Goal: Task Accomplishment & Management: Use online tool/utility

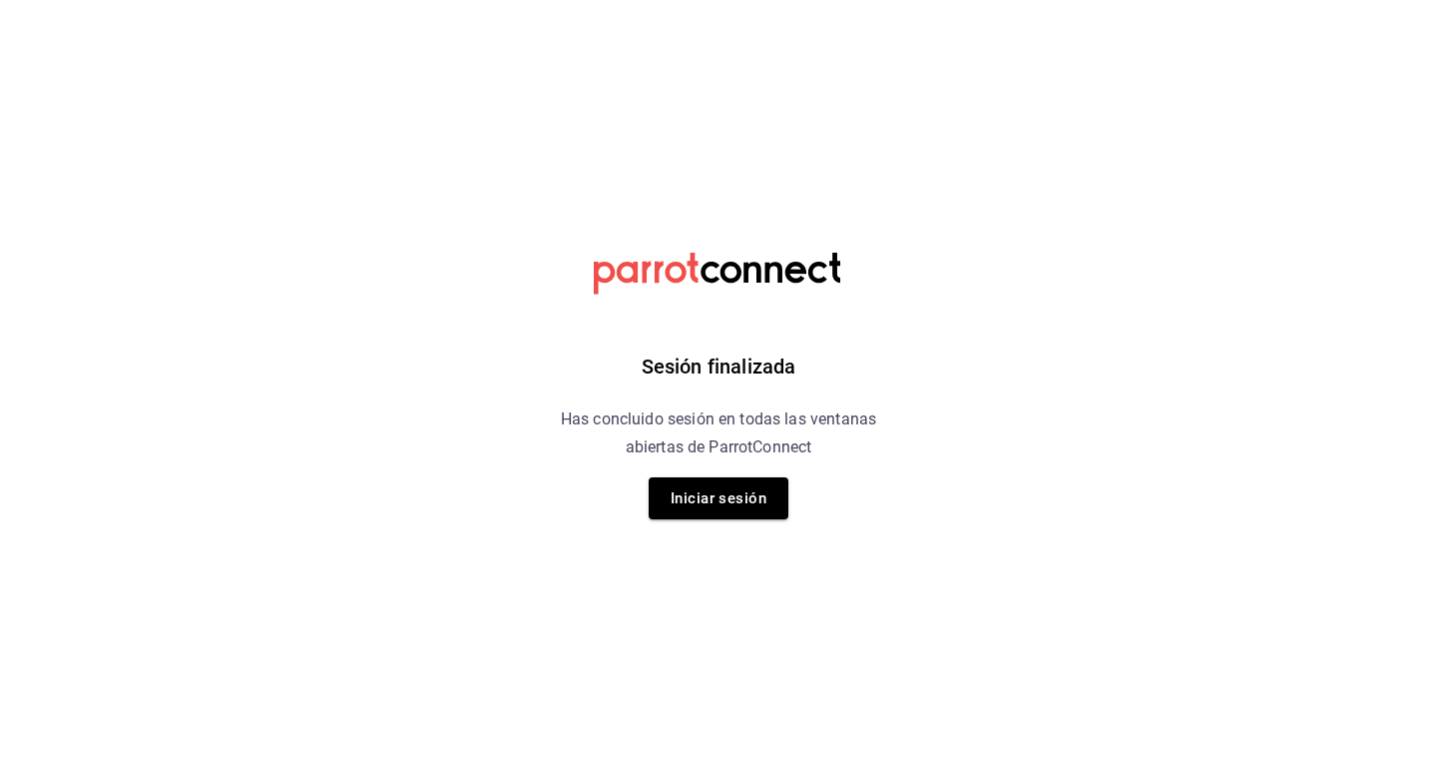
click at [629, 0] on html "Sesión finalizada Has concluido sesión en todas las ventanas abiertas de Parrot…" at bounding box center [718, 0] width 1437 height 0
click at [629, 512] on button "Iniciar sesión" at bounding box center [719, 498] width 140 height 42
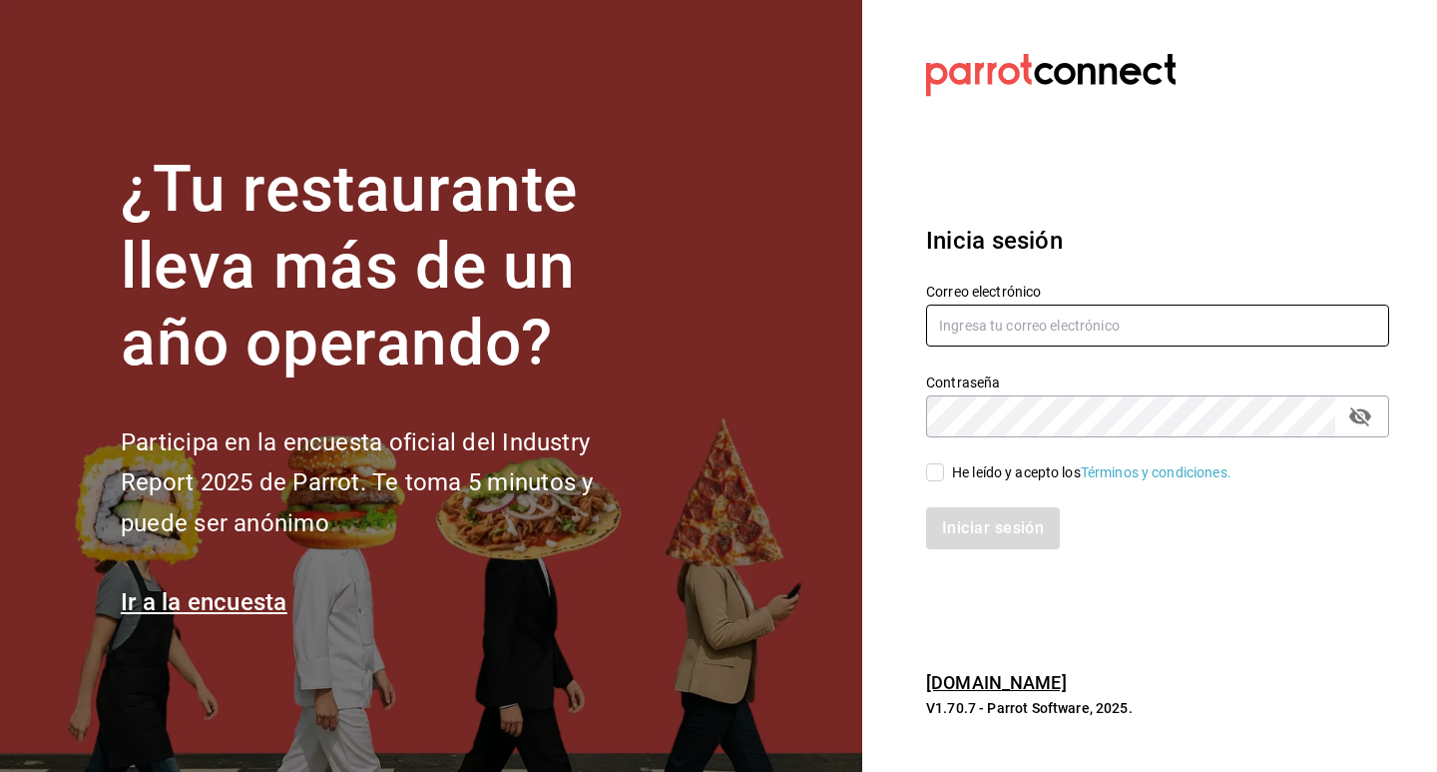
click at [629, 318] on input "text" at bounding box center [1157, 325] width 463 height 42
type input "[EMAIL_ADDRESS][DOMAIN_NAME]"
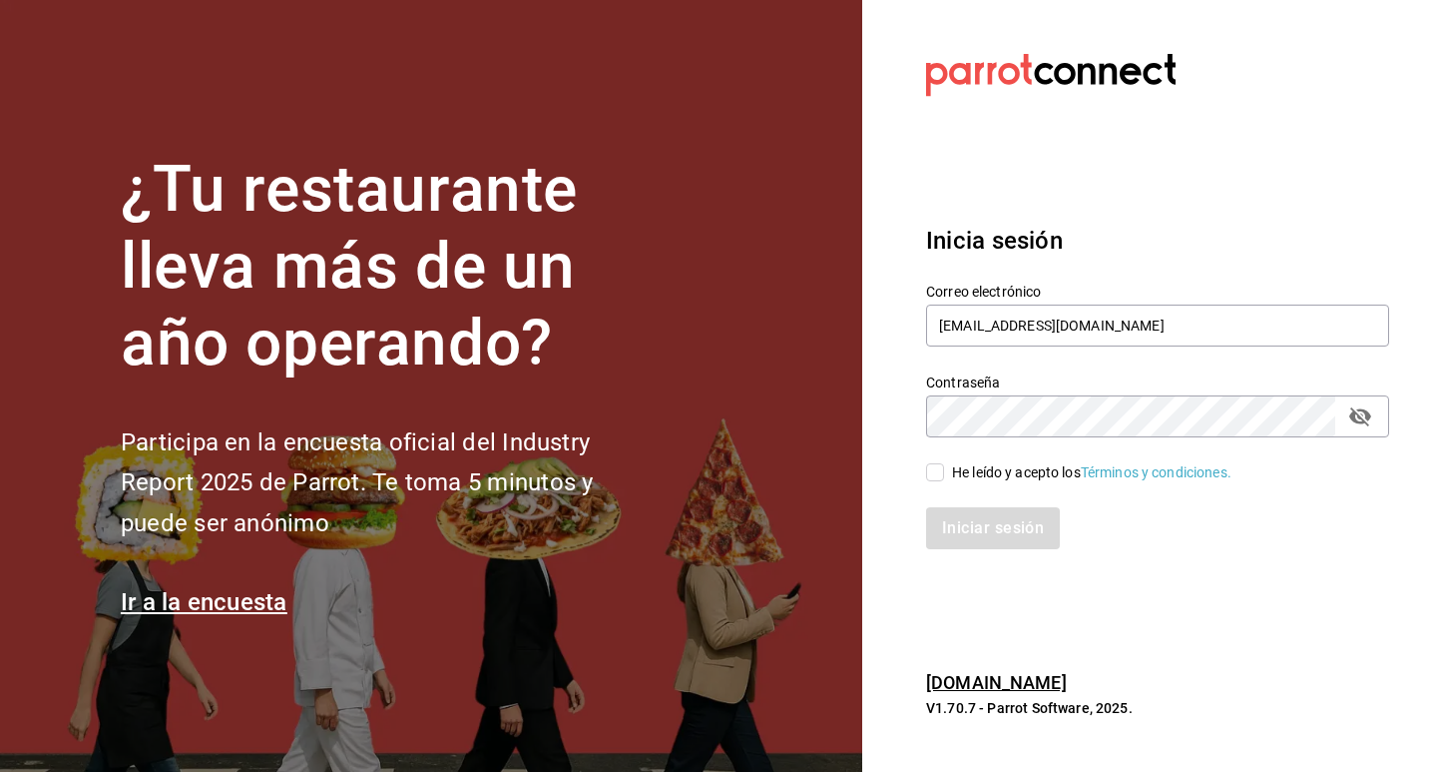
click at [629, 438] on div "He leído y acepto los Términos y condiciones." at bounding box center [1145, 460] width 487 height 46
click at [629, 480] on input "He leído y acepto los Términos y condiciones." at bounding box center [935, 472] width 18 height 18
checkbox input "true"
click at [629, 520] on button "Iniciar sesión" at bounding box center [994, 528] width 136 height 42
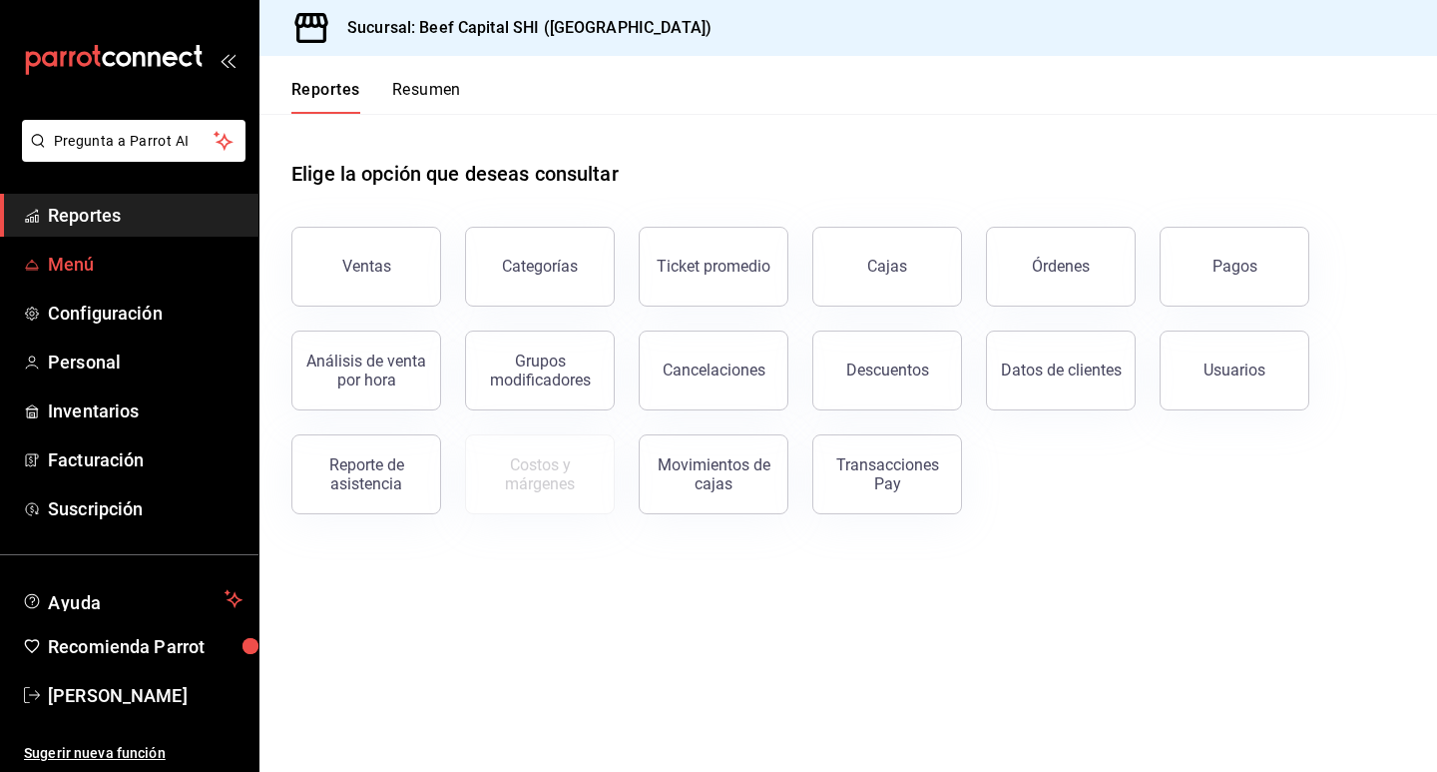
click at [181, 280] on link "Menú" at bounding box center [129, 264] width 259 height 43
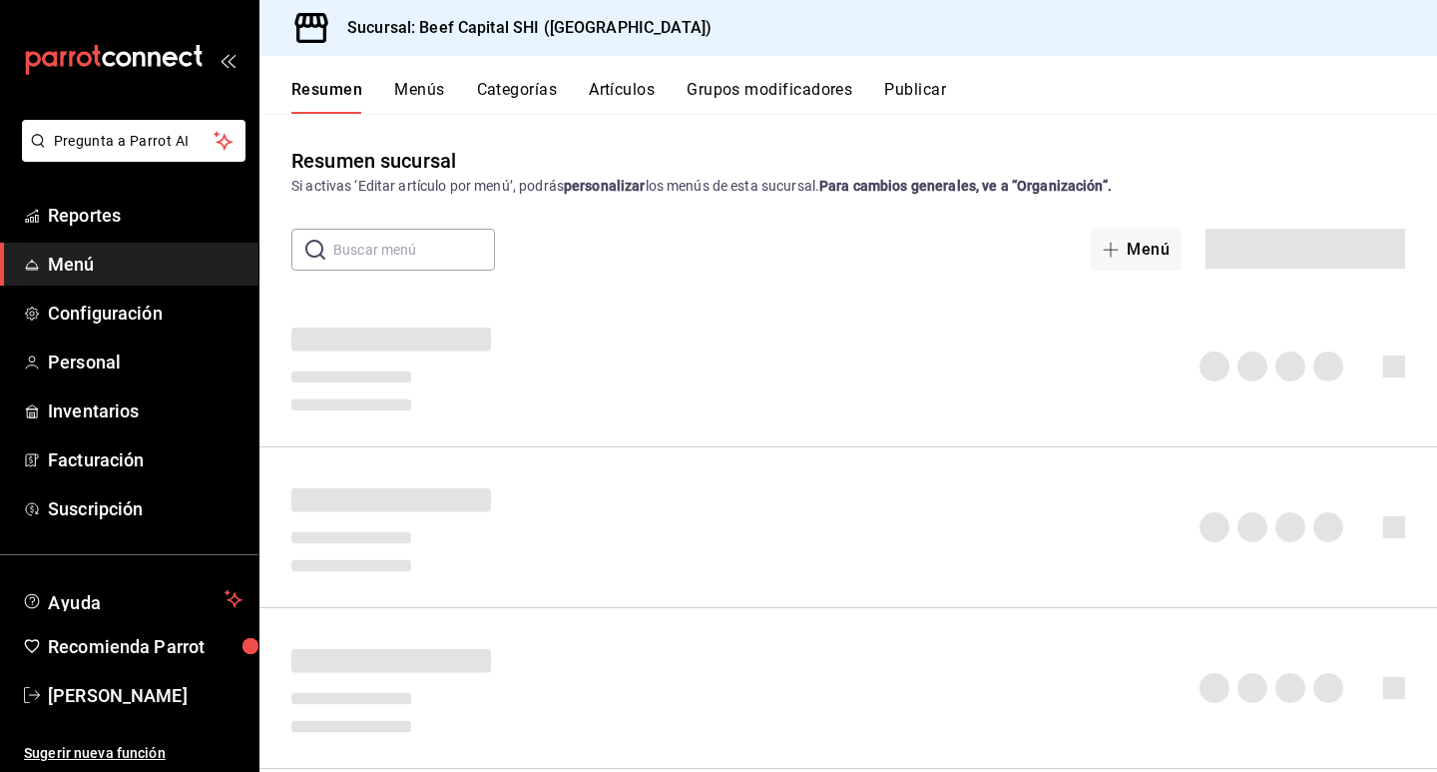
click at [438, 93] on button "Menús" at bounding box center [419, 97] width 50 height 34
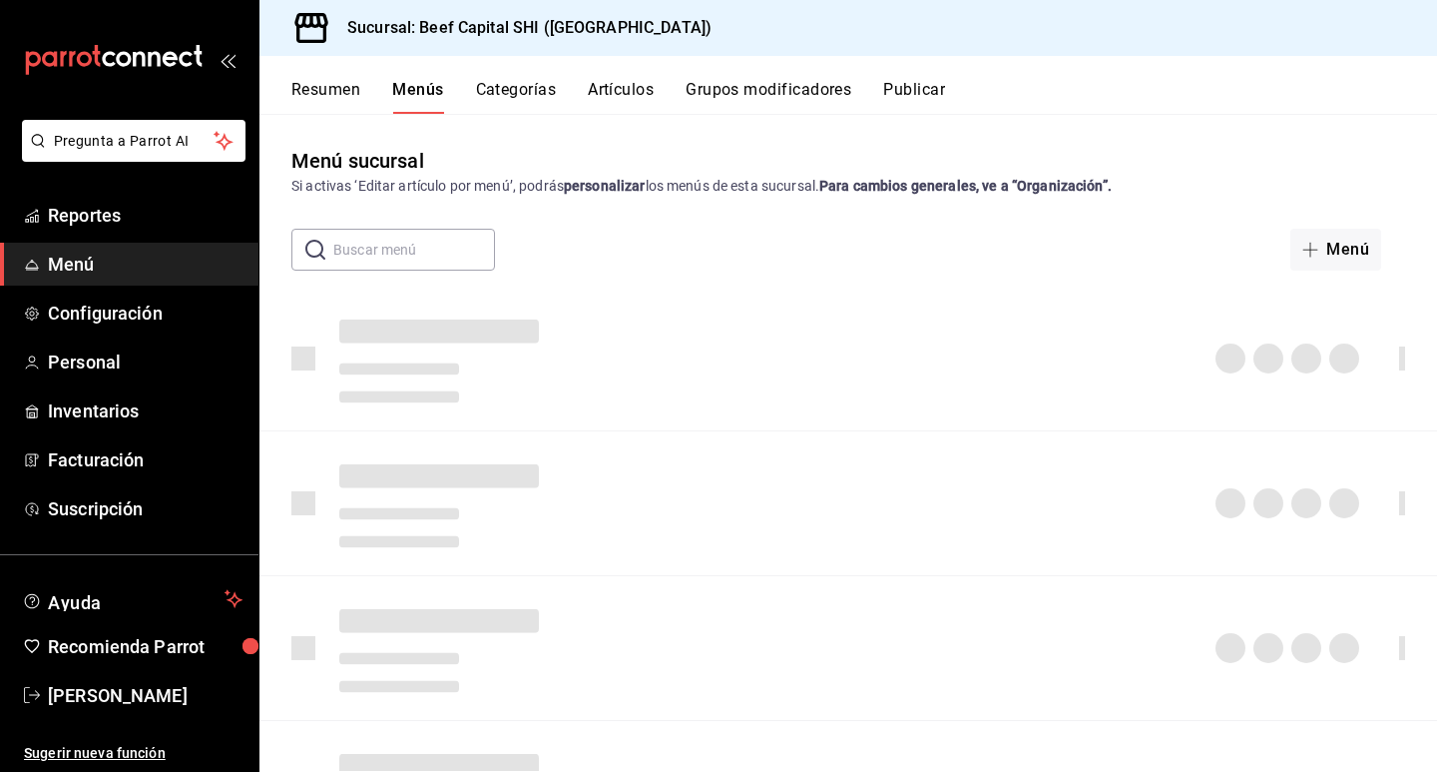
click at [542, 92] on button "Categorías" at bounding box center [516, 97] width 81 height 34
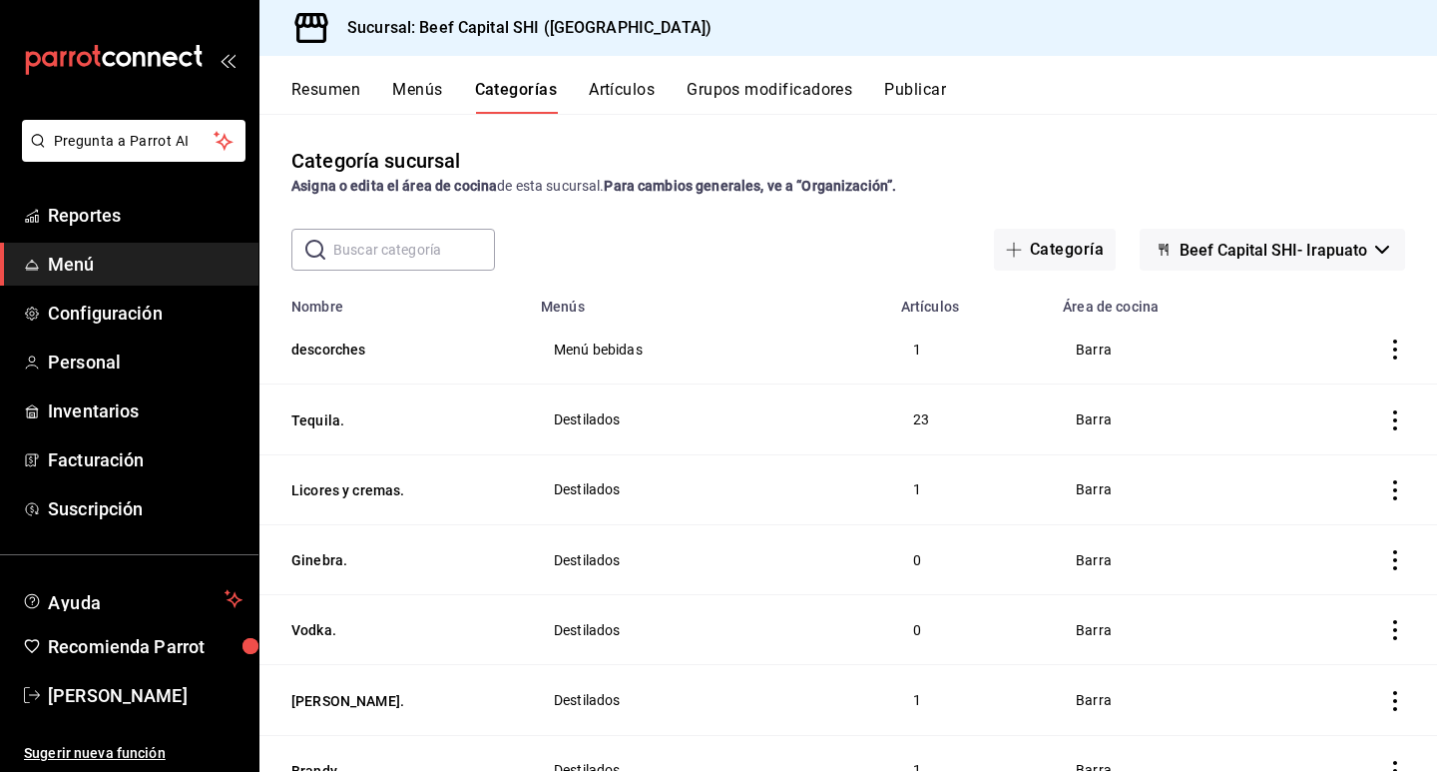
click at [620, 87] on button "Artículos" at bounding box center [622, 97] width 66 height 34
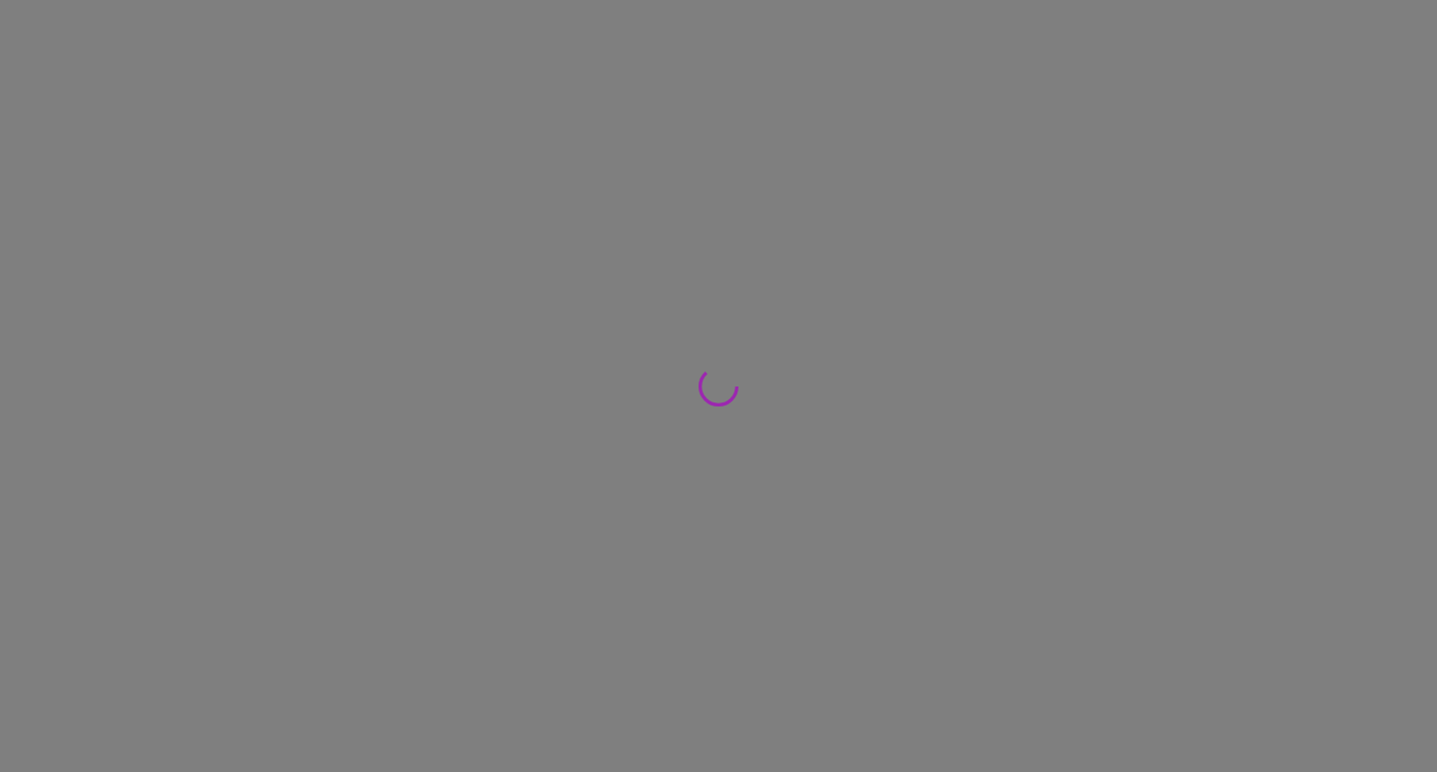
click at [620, 86] on div at bounding box center [718, 386] width 1437 height 772
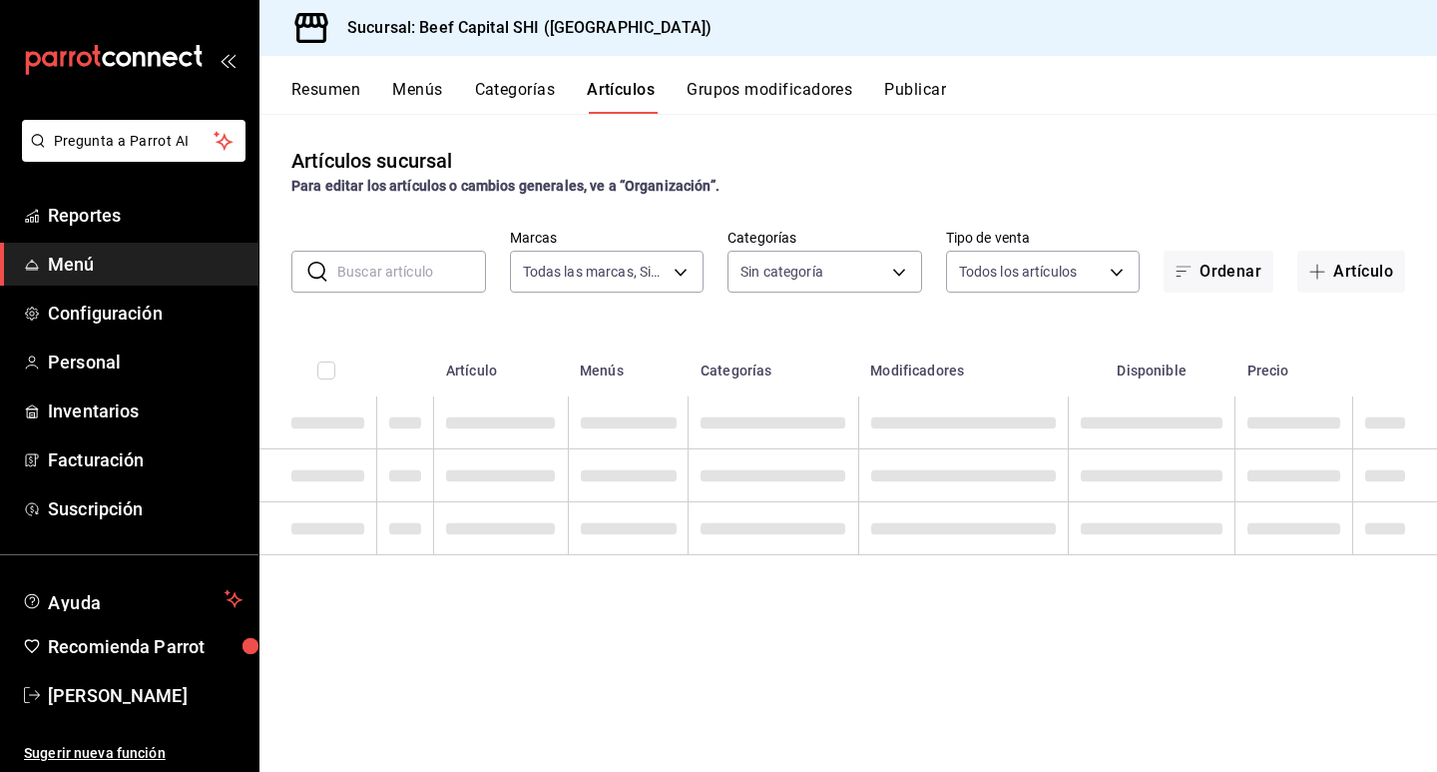
type input "605647f7-5ddc-403a-84da-aa3c8a25865f"
type input "8e149e92-2e81-41b7-bb06-f216bda6e039,230c4a31-dbb7-4585-b22f-1c5c36cb302b,19d1c…"
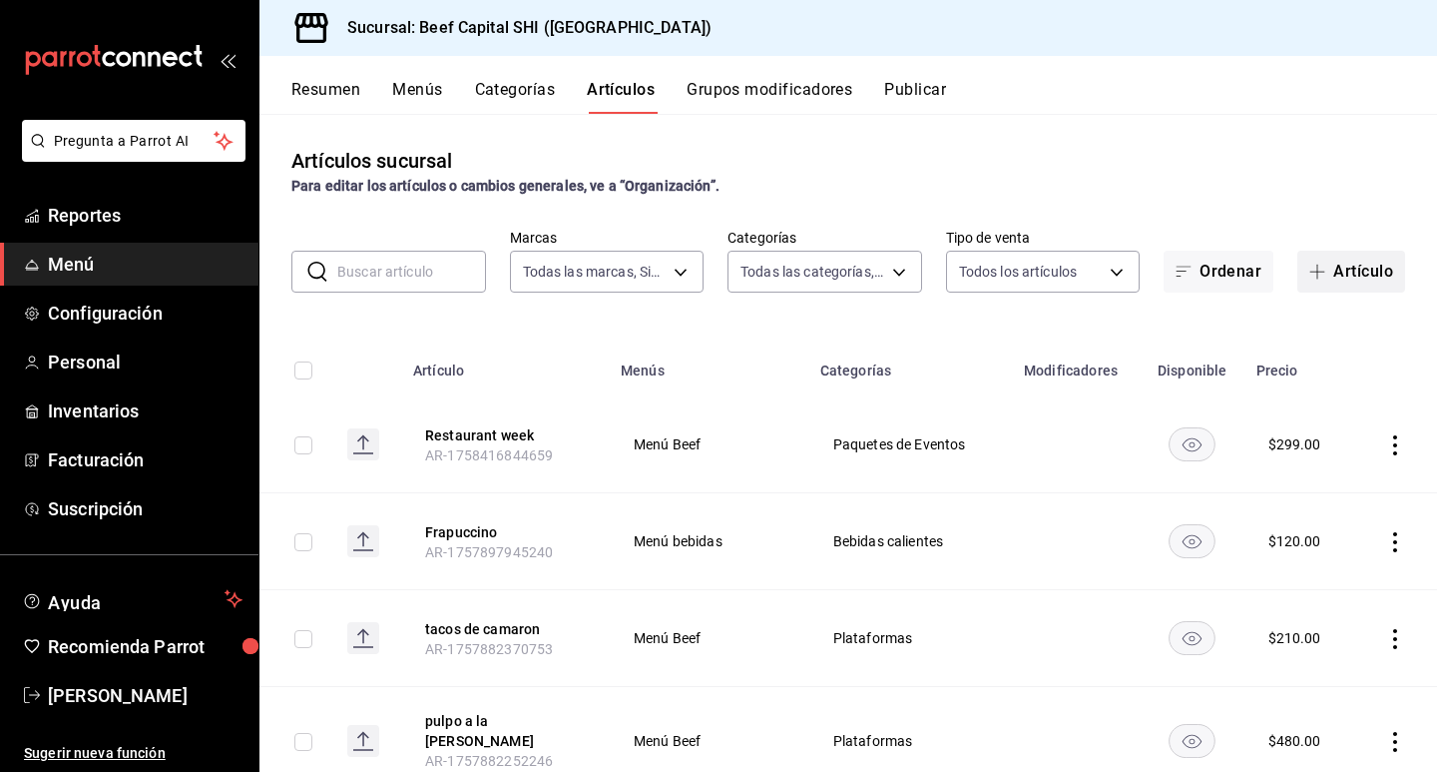
click at [1311, 271] on span "button" at bounding box center [1321, 271] width 24 height 16
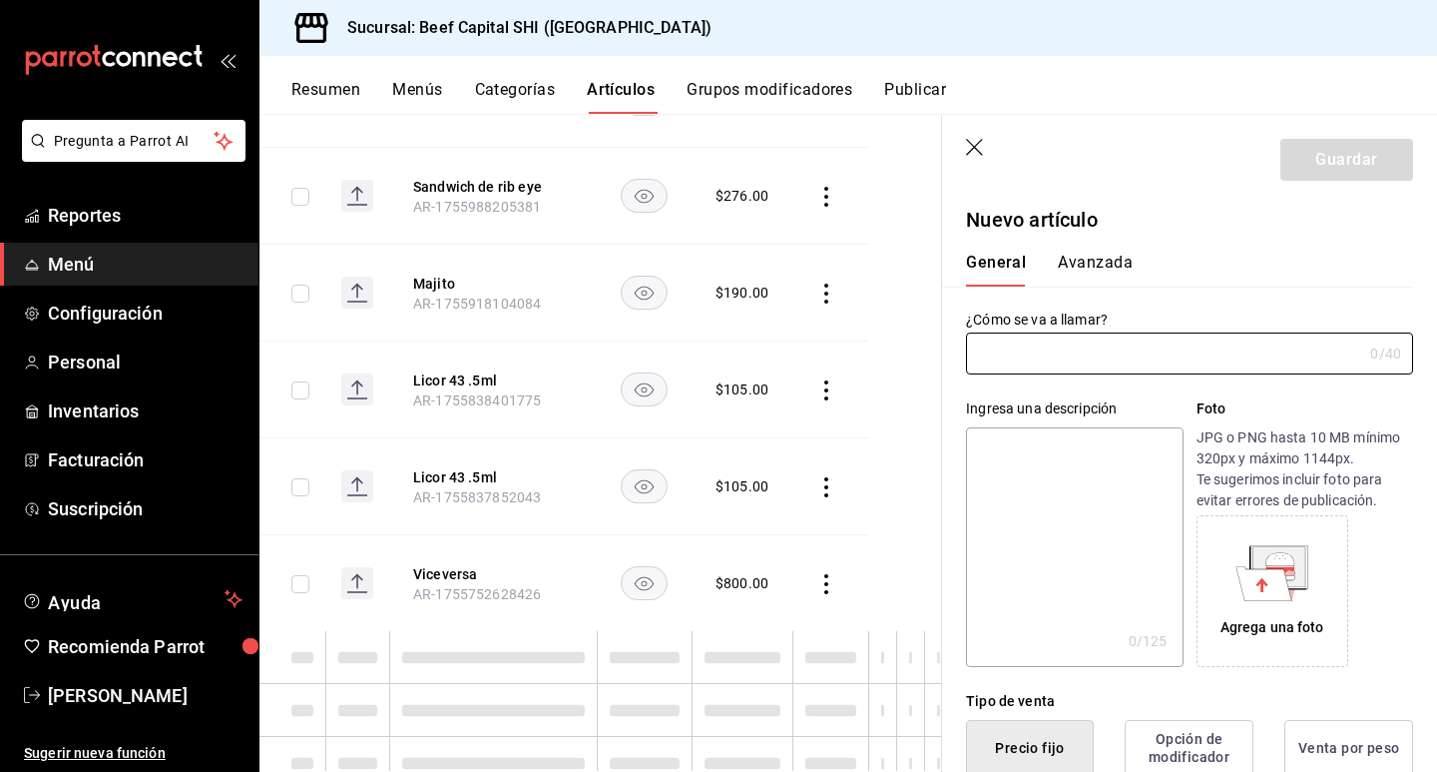
scroll to position [1872, 0]
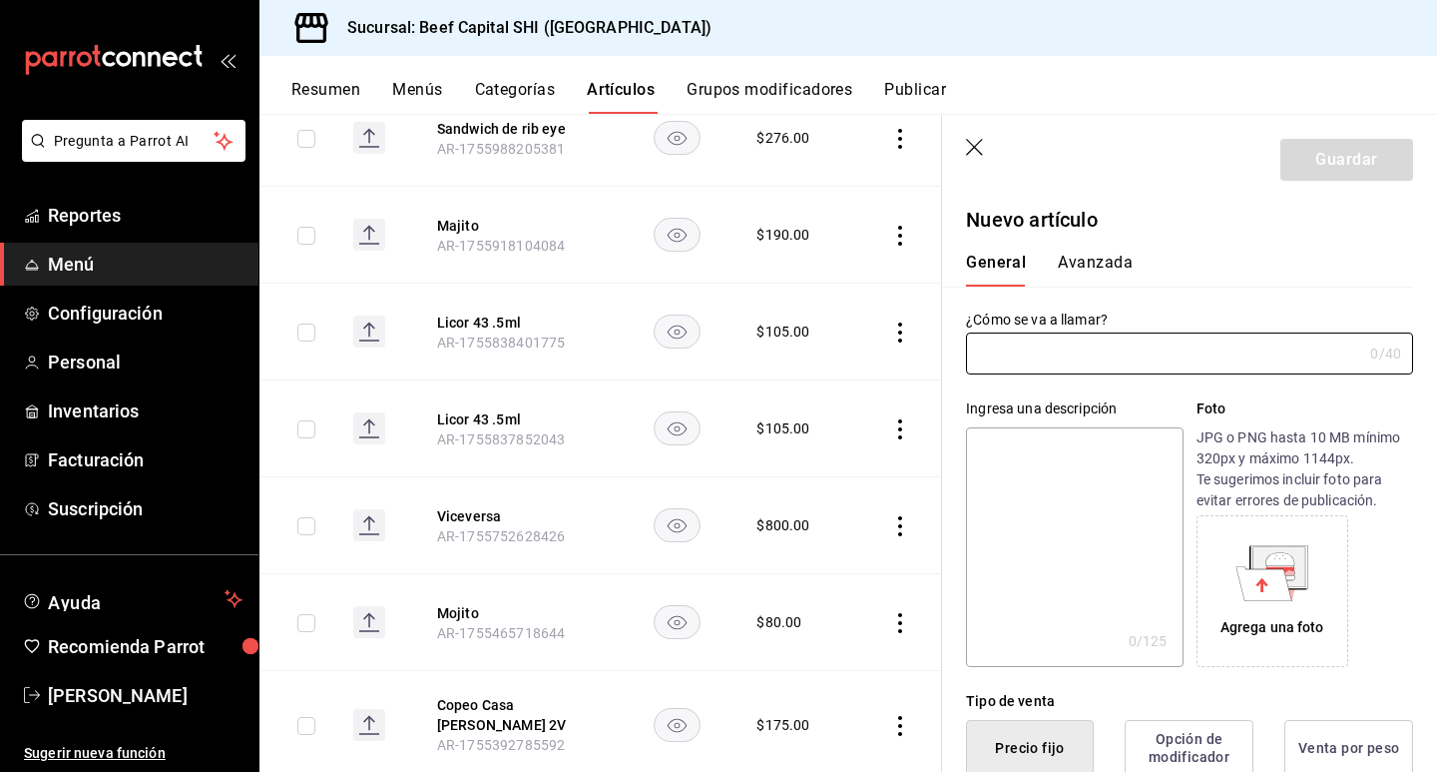
click at [982, 143] on icon "button" at bounding box center [976, 149] width 20 height 20
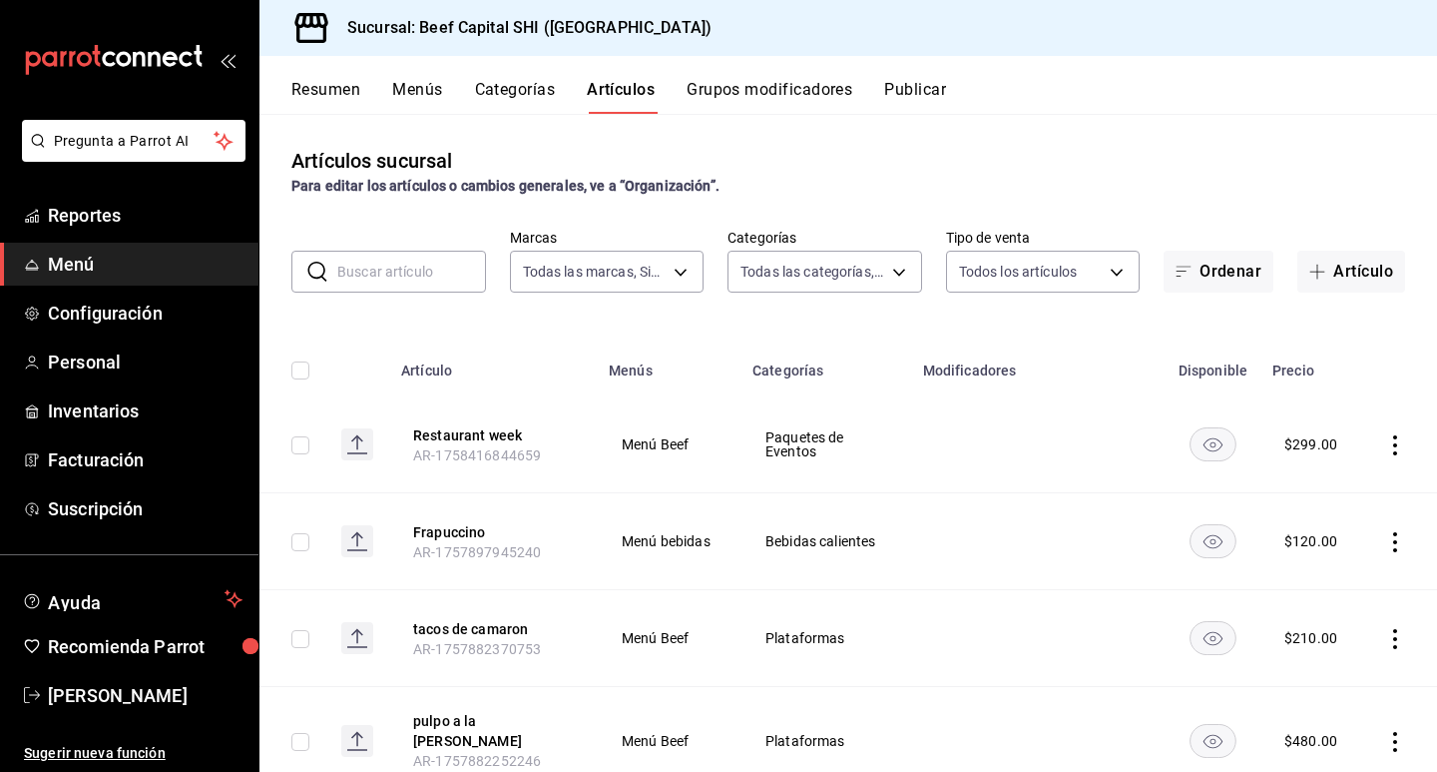
click at [382, 280] on input "text" at bounding box center [411, 272] width 149 height 40
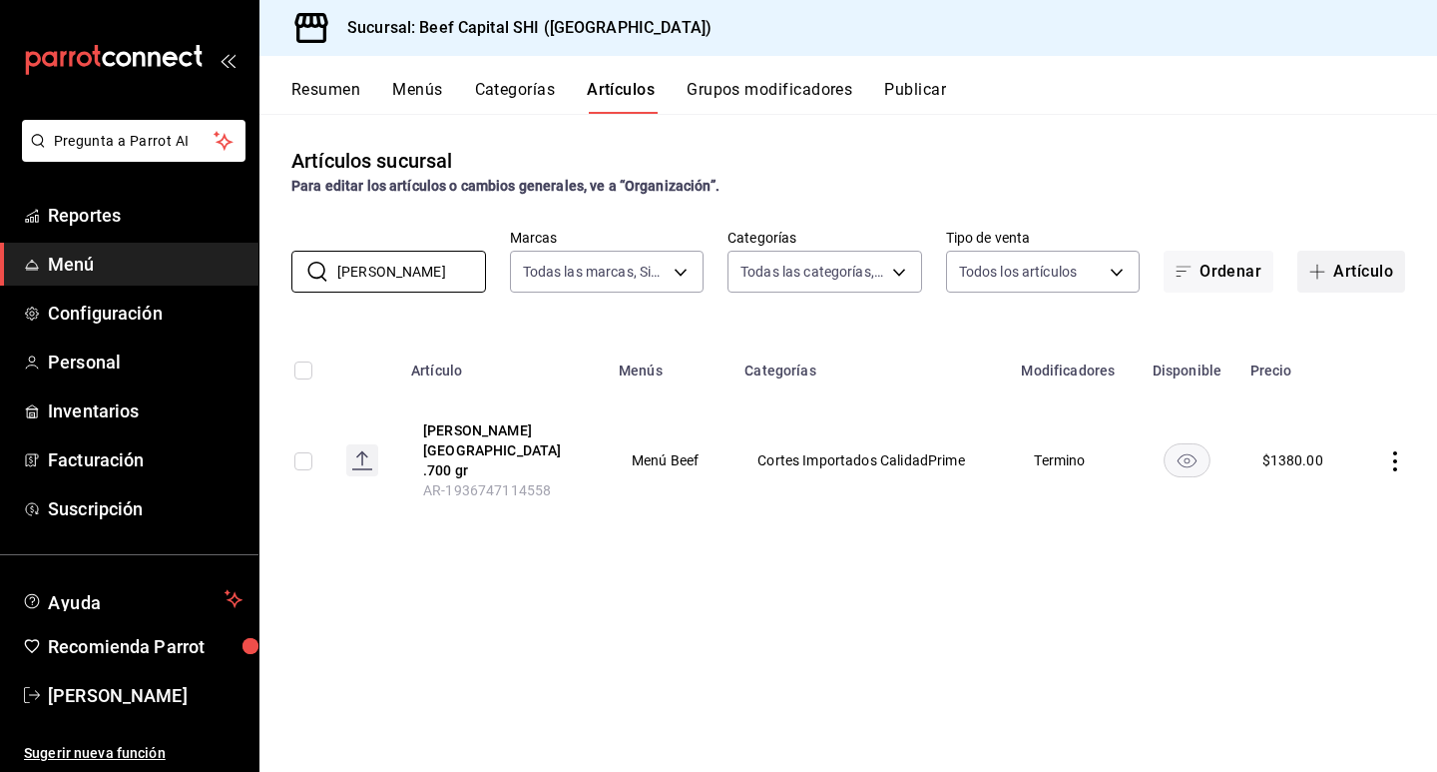
type input "porter"
click at [1325, 266] on span "button" at bounding box center [1321, 271] width 24 height 16
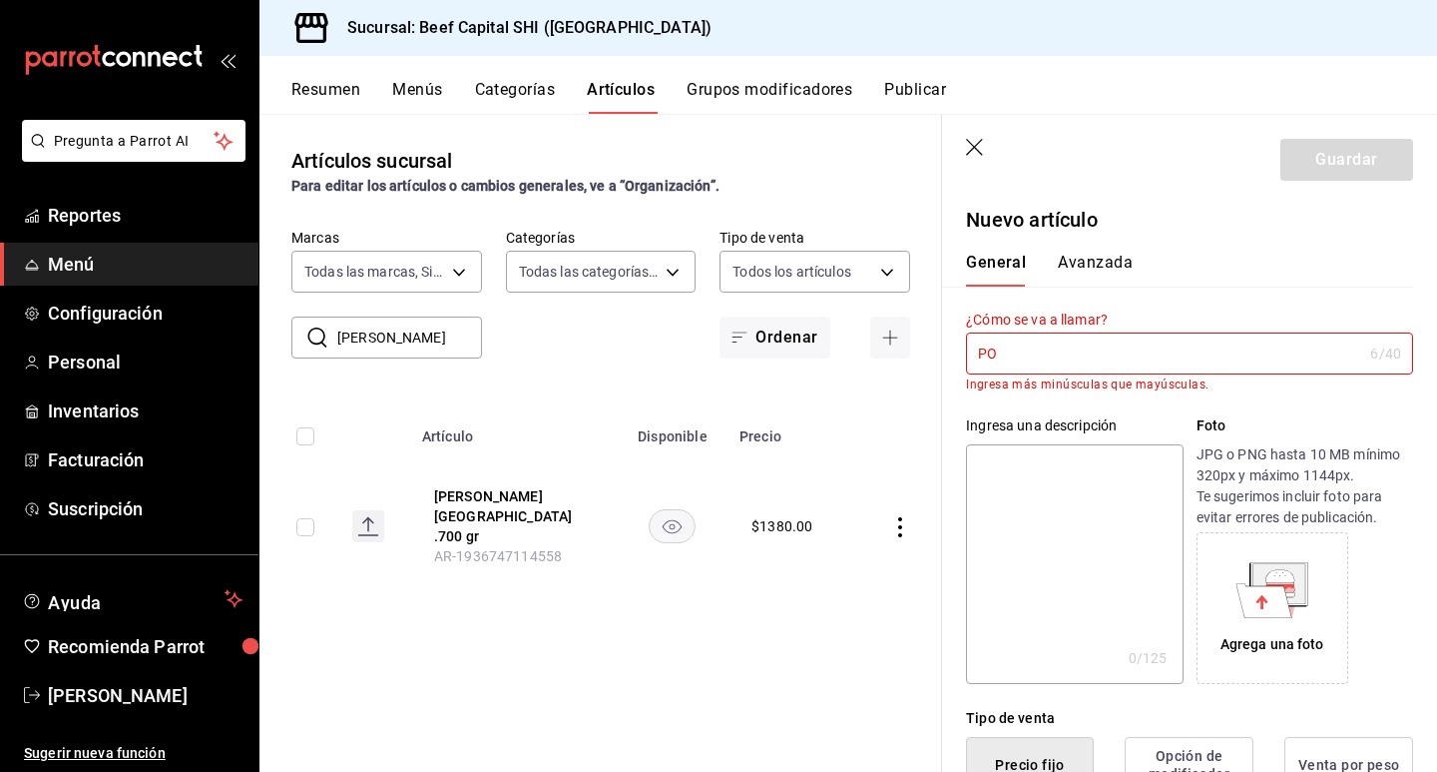
type input "P"
type input "p"
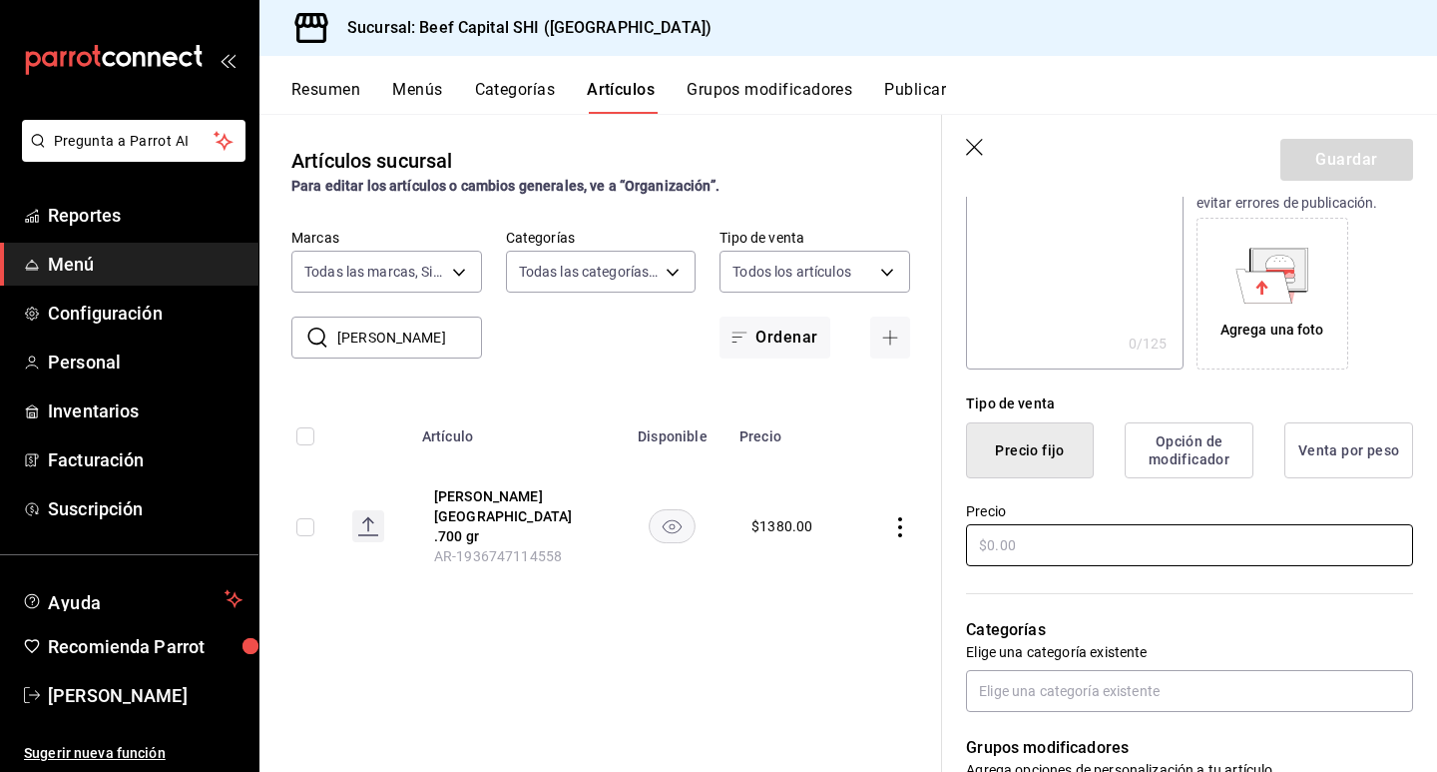
scroll to position [299, 0]
type input "Porter house"
click at [1087, 546] on input "text" at bounding box center [1189, 543] width 447 height 42
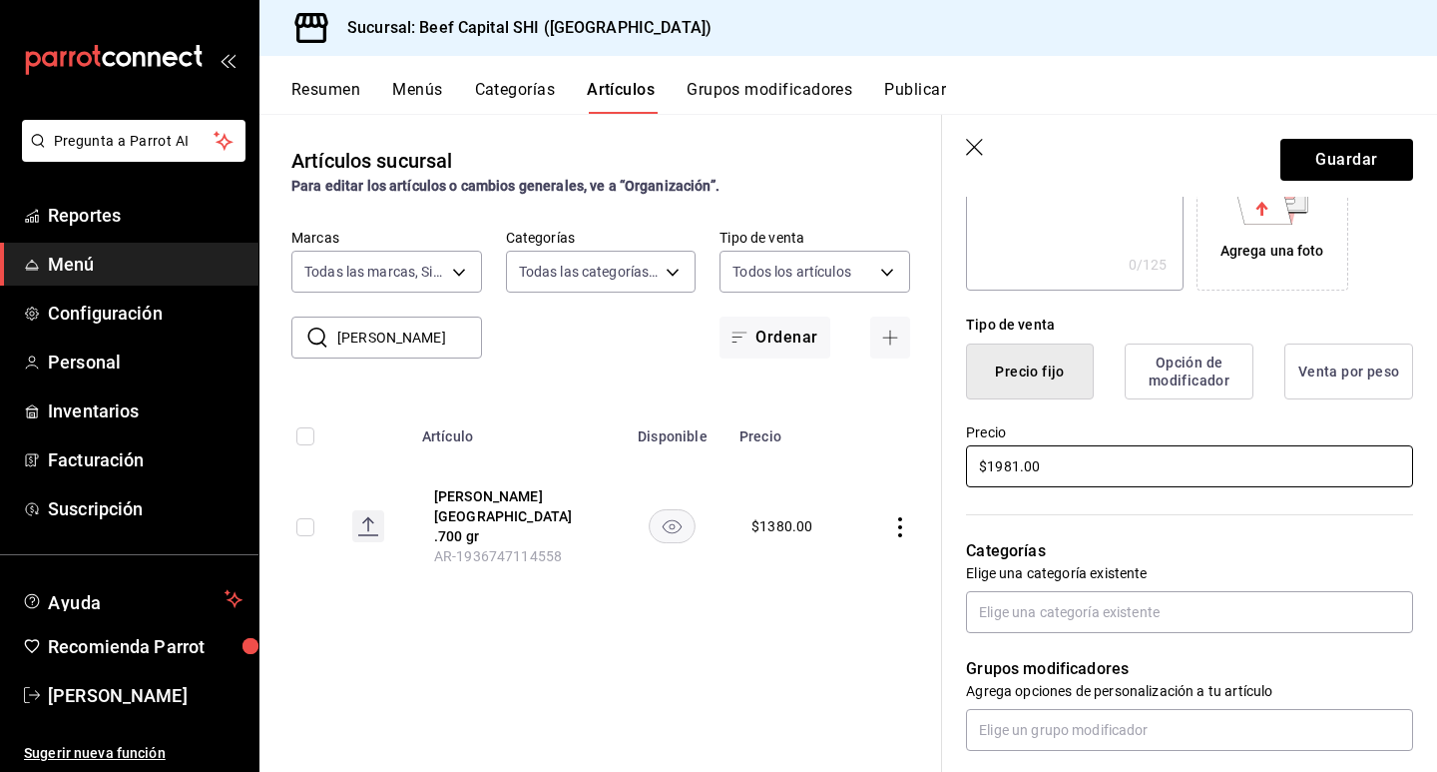
scroll to position [399, 0]
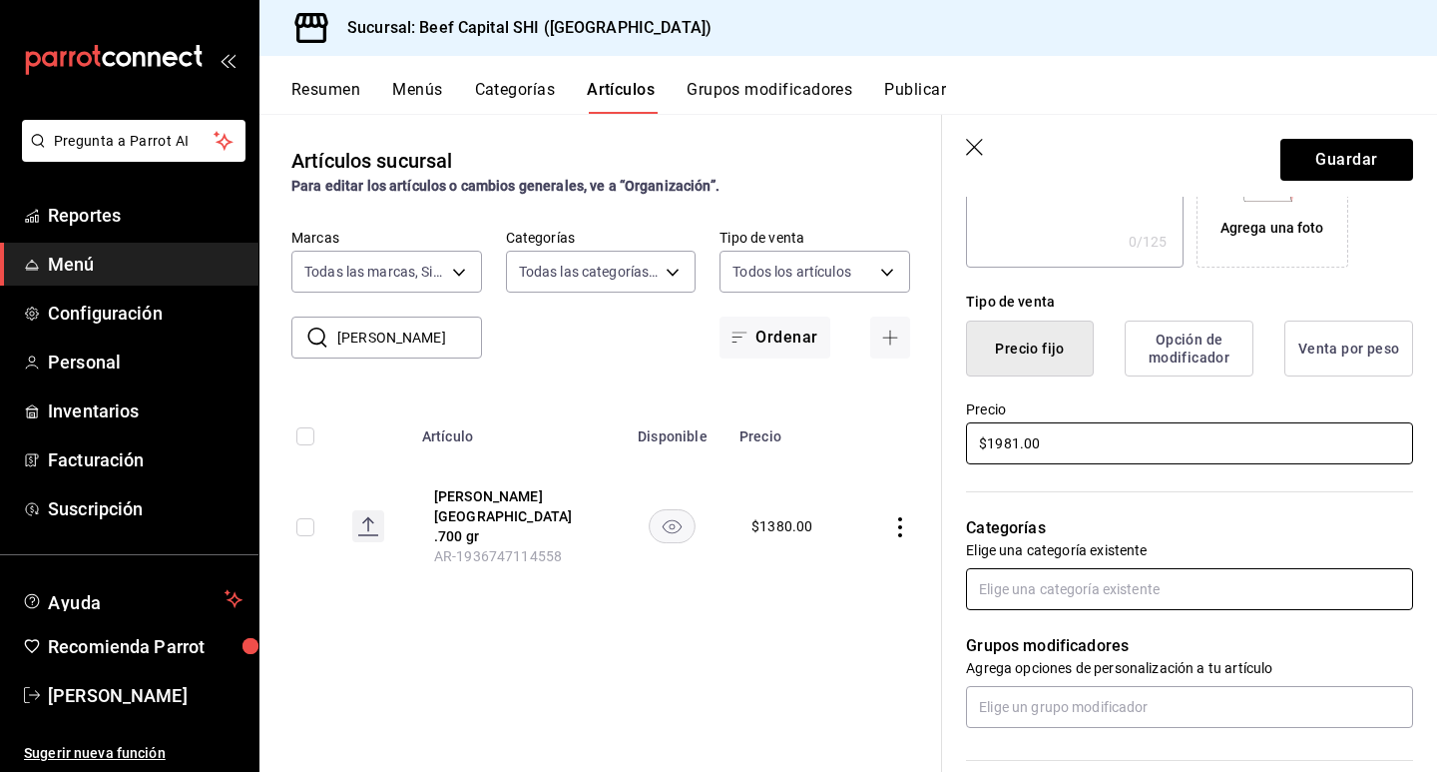
type input "$1981.00"
click at [1180, 587] on input "text" at bounding box center [1189, 589] width 447 height 42
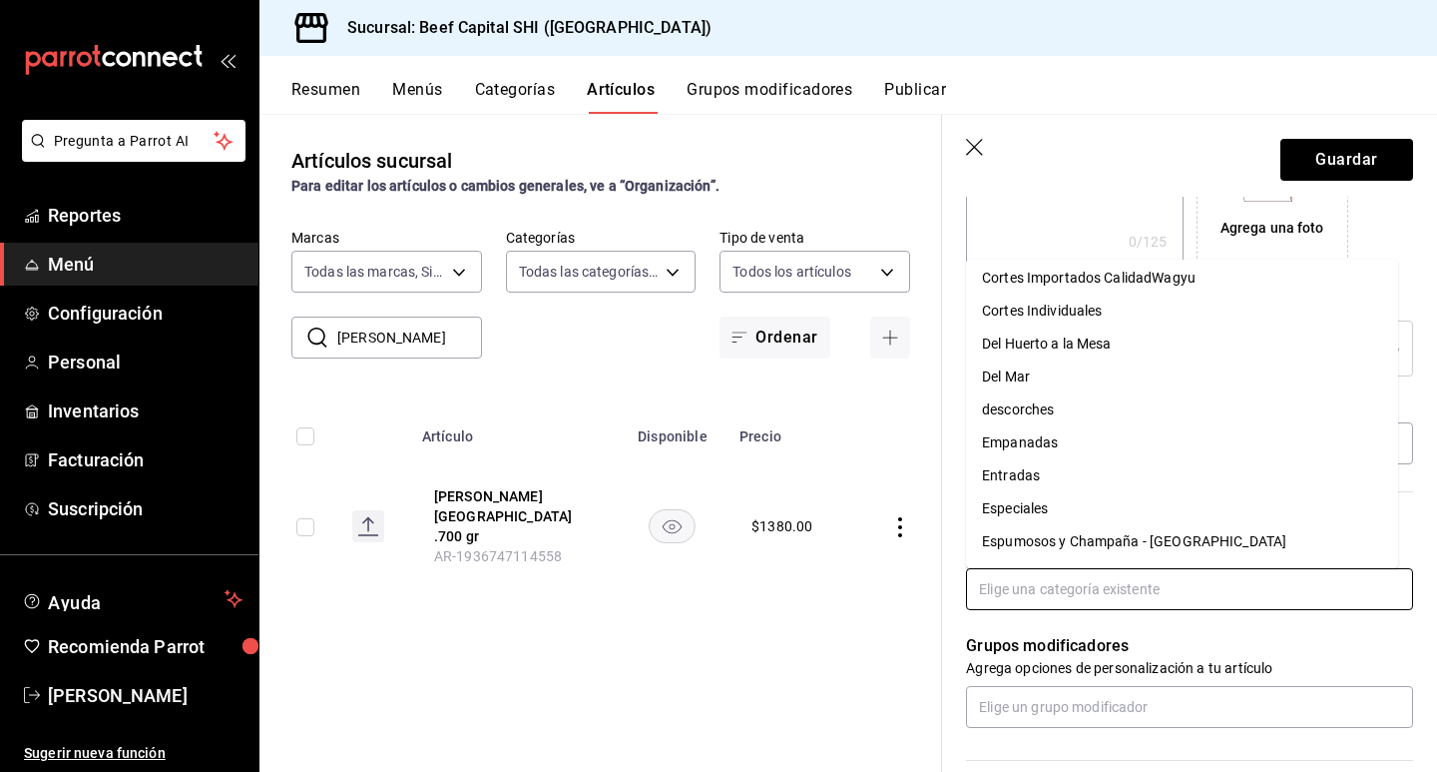
scroll to position [499, 0]
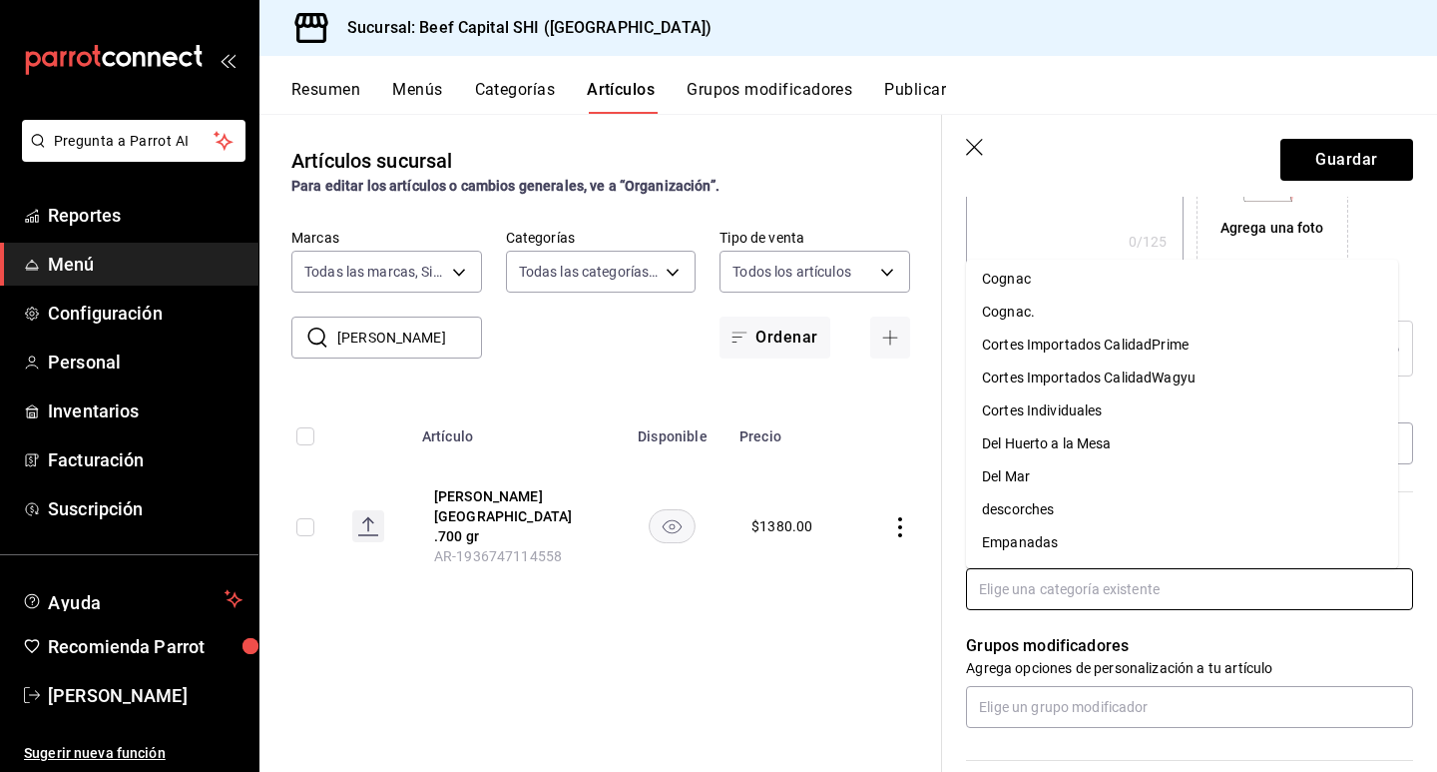
click at [1194, 346] on li "Cortes Importados CalidadPrime" at bounding box center [1182, 344] width 432 height 33
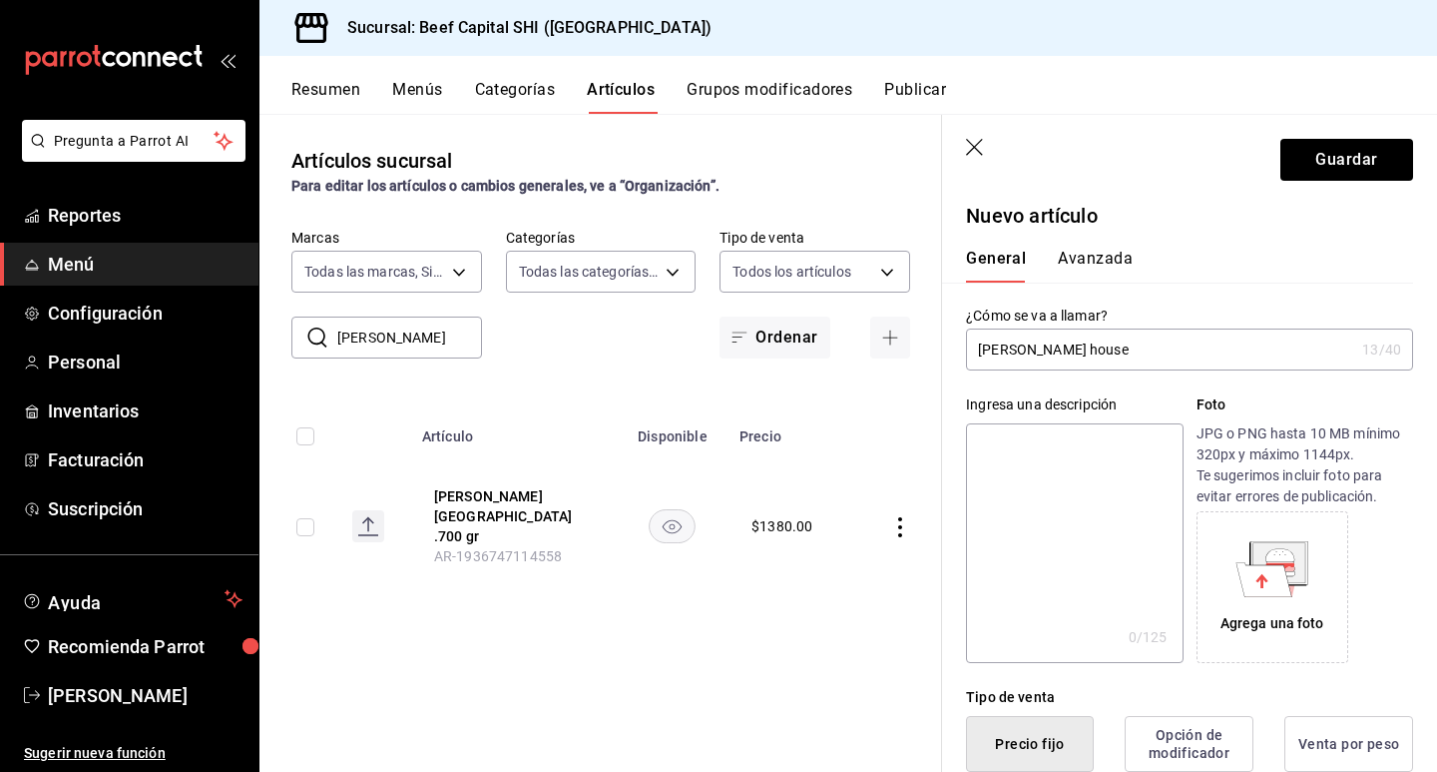
scroll to position [0, 0]
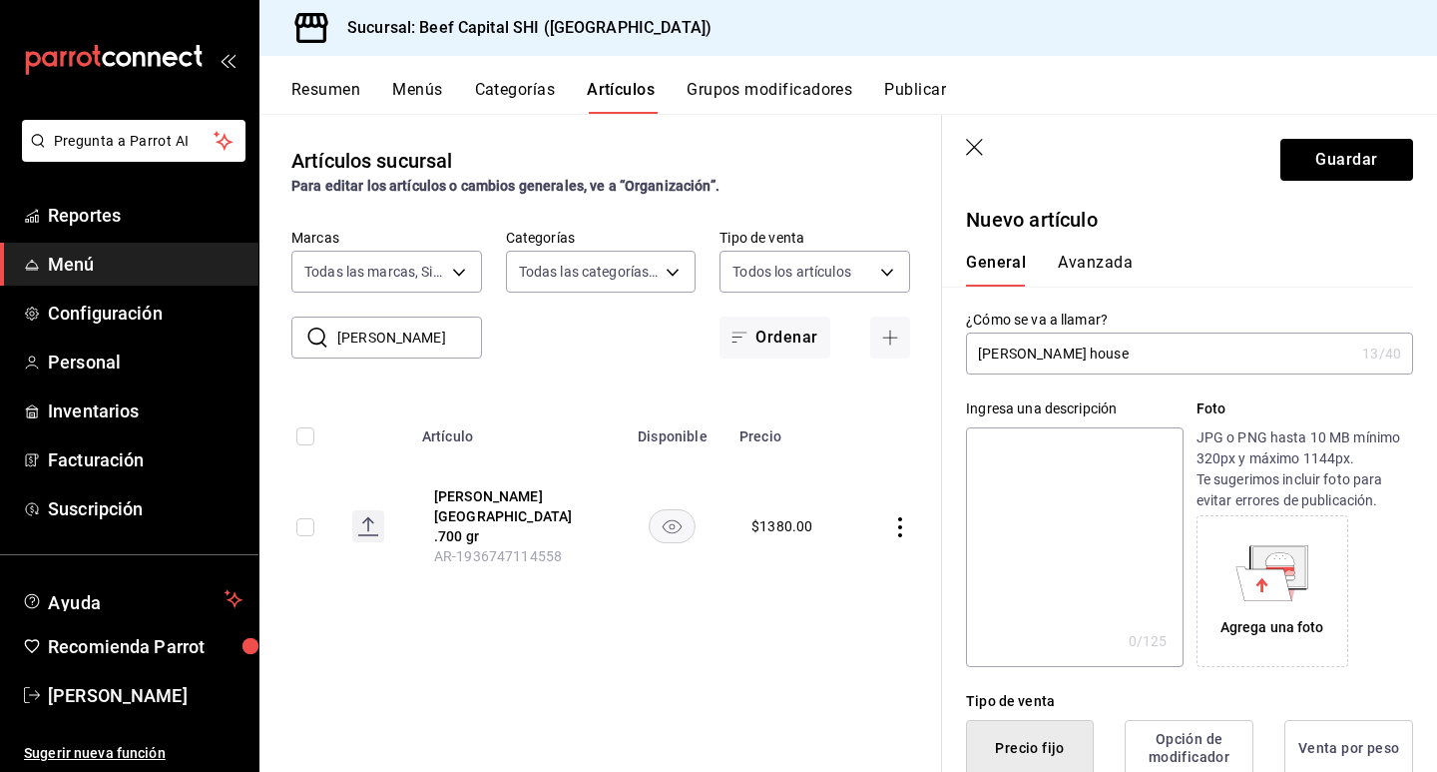
click at [1099, 350] on input "Porter house" at bounding box center [1160, 353] width 388 height 40
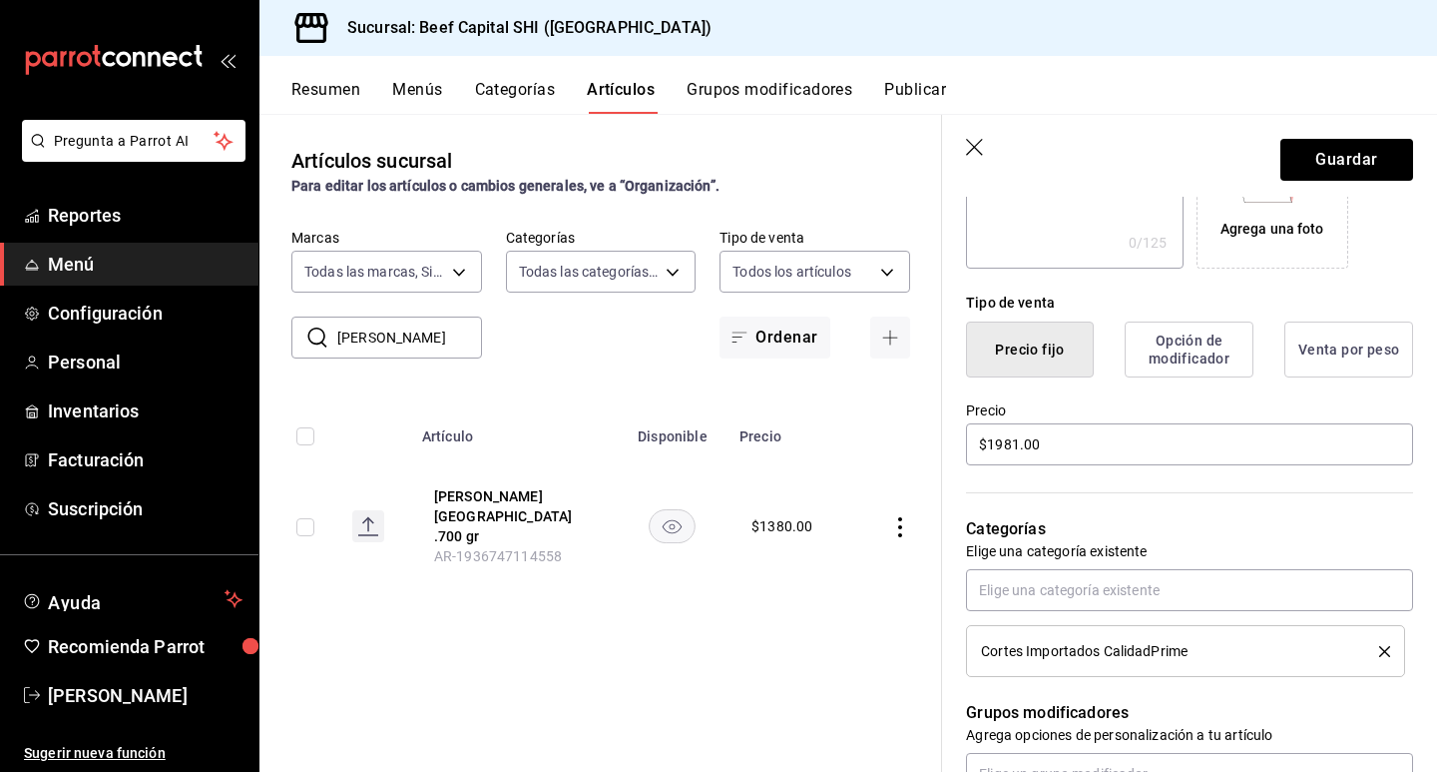
scroll to position [399, 0]
type input "Porter house 1kg"
click at [1316, 162] on button "Guardar" at bounding box center [1347, 160] width 133 height 42
